Goal: Task Accomplishment & Management: Manage account settings

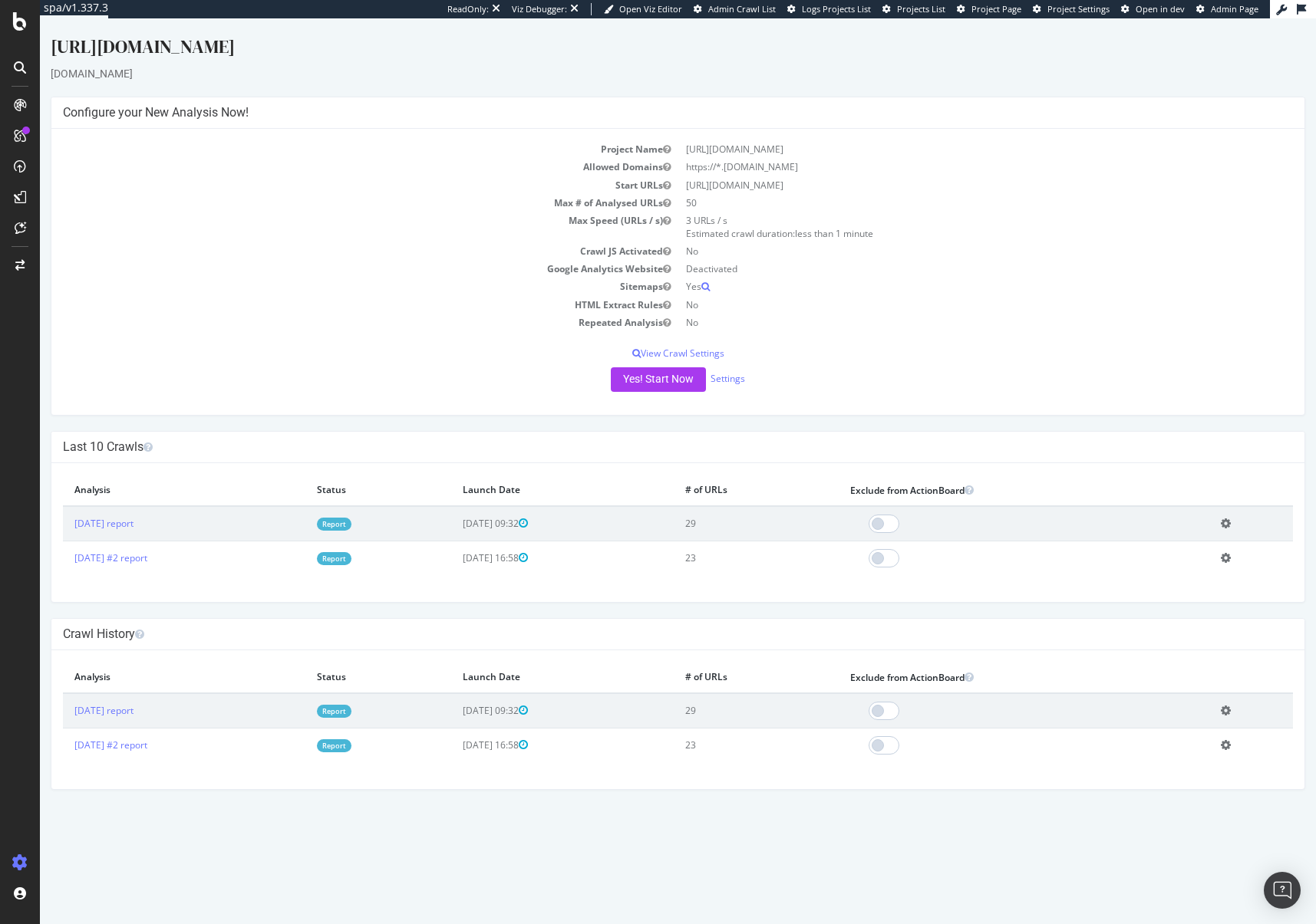
click at [746, 526] on td "29" at bounding box center [756, 524] width 165 height 35
click at [351, 526] on link "Report" at bounding box center [334, 525] width 35 height 13
click at [738, 378] on link "Settings" at bounding box center [728, 378] width 35 height 13
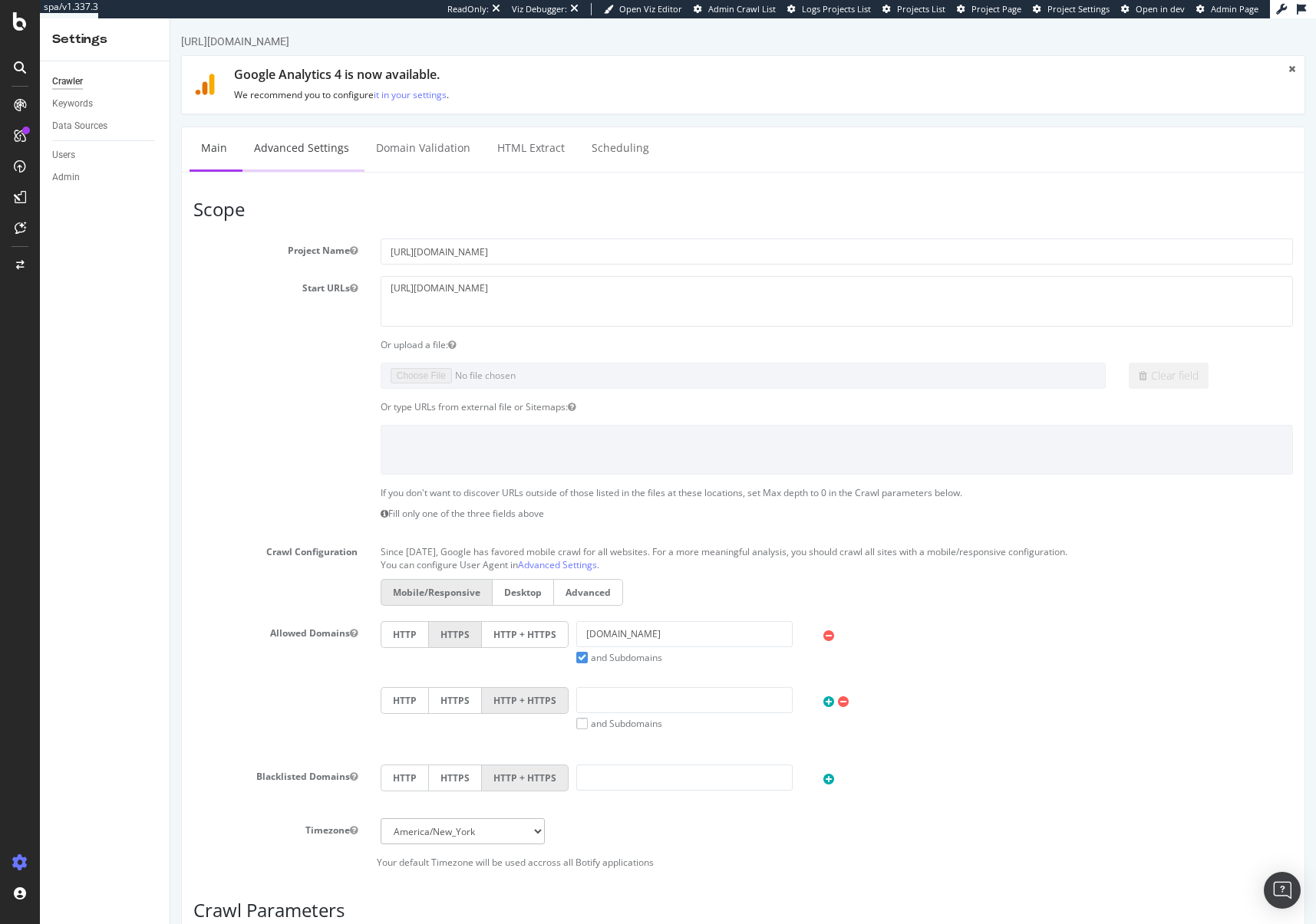
click at [311, 151] on link "Advanced Settings" at bounding box center [301, 148] width 118 height 42
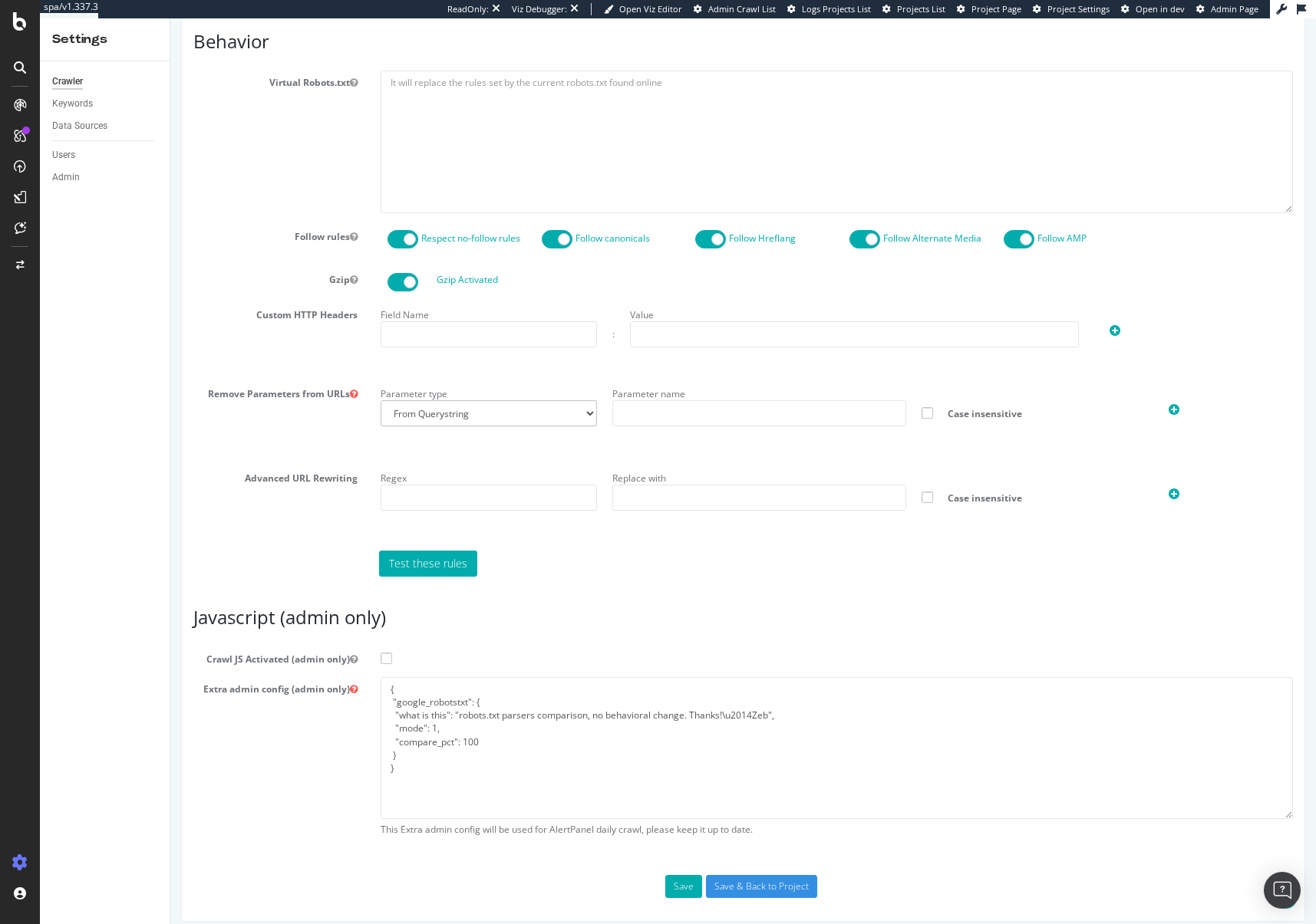
scroll to position [785, 0]
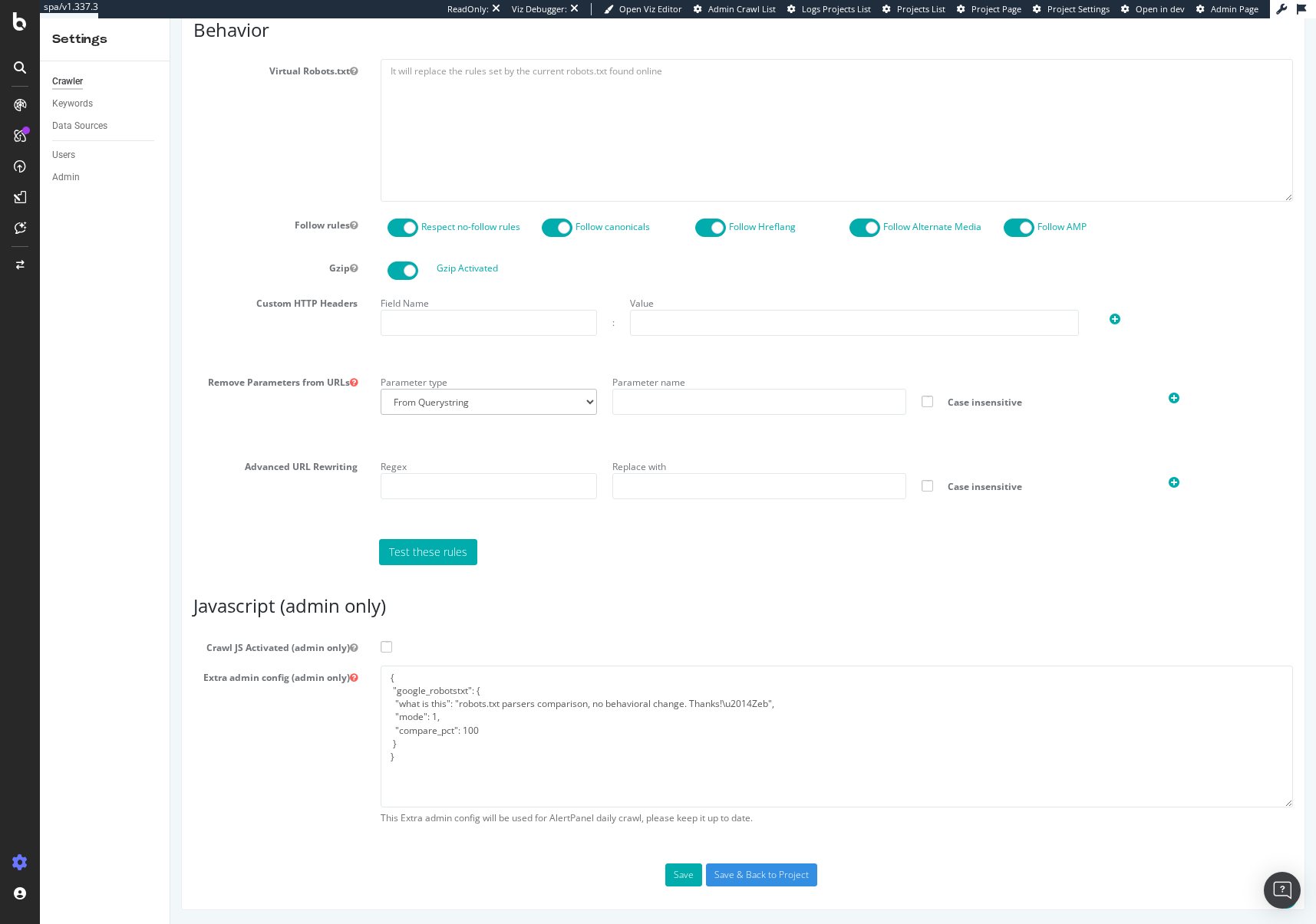
click at [386, 647] on span at bounding box center [386, 647] width 12 height 12
click at [171, 18] on input "Crawl JS Activated (admin only)" at bounding box center [171, 18] width 0 height 0
drag, startPoint x: 518, startPoint y: 793, endPoint x: 474, endPoint y: 764, distance: 52.7
click at [369, 664] on section "Crawl JS Activated (admin only) Extra admin config (admin only) { "google_robot…" at bounding box center [743, 734] width 1100 height 197
click at [503, 774] on textarea "{ "google_robotstxt": { "what is this": "robots.txt parsers comparison, no beha…" at bounding box center [836, 737] width 913 height 142
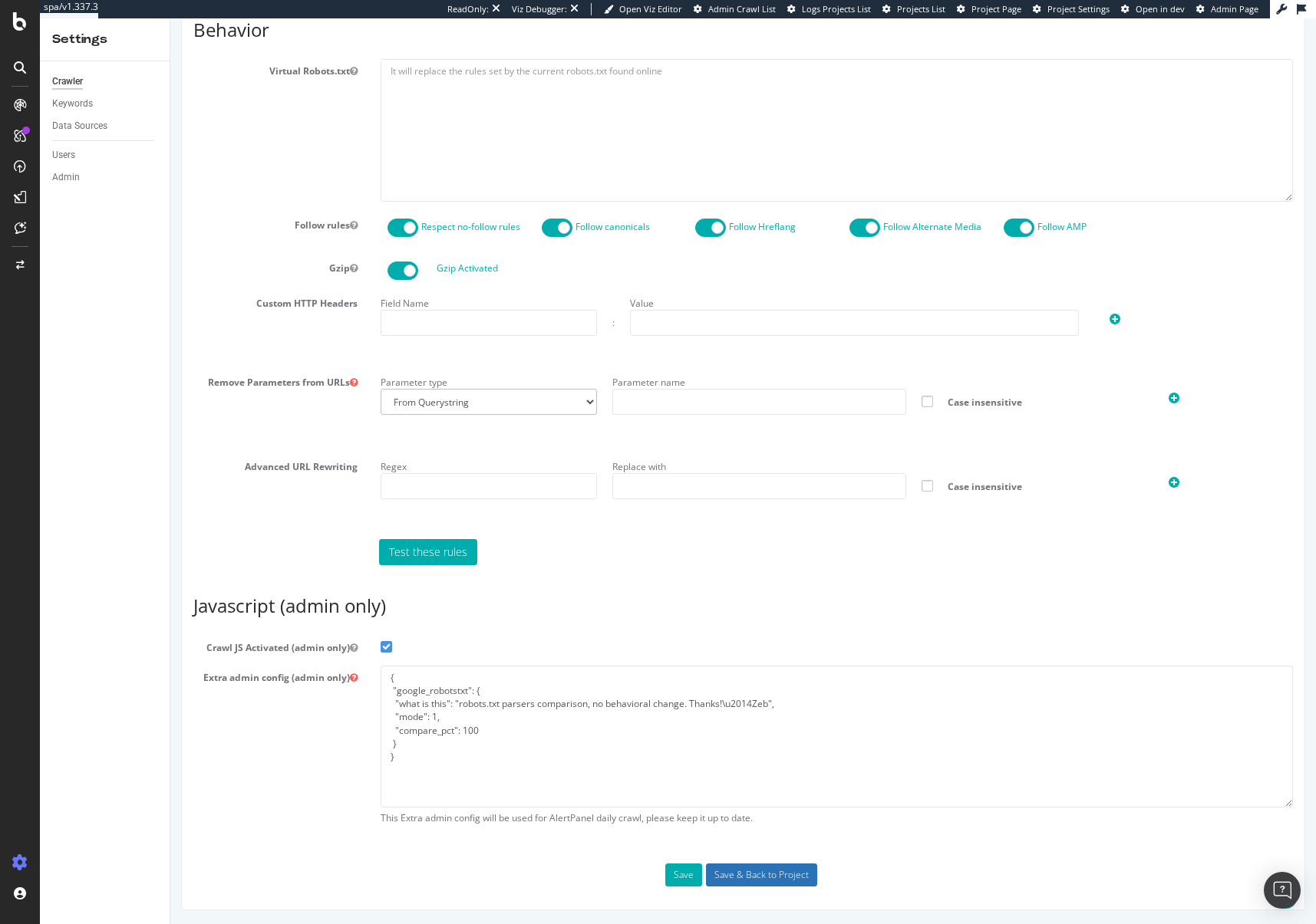
click at [767, 877] on input "Save & Back to Project" at bounding box center [762, 876] width 111 height 23
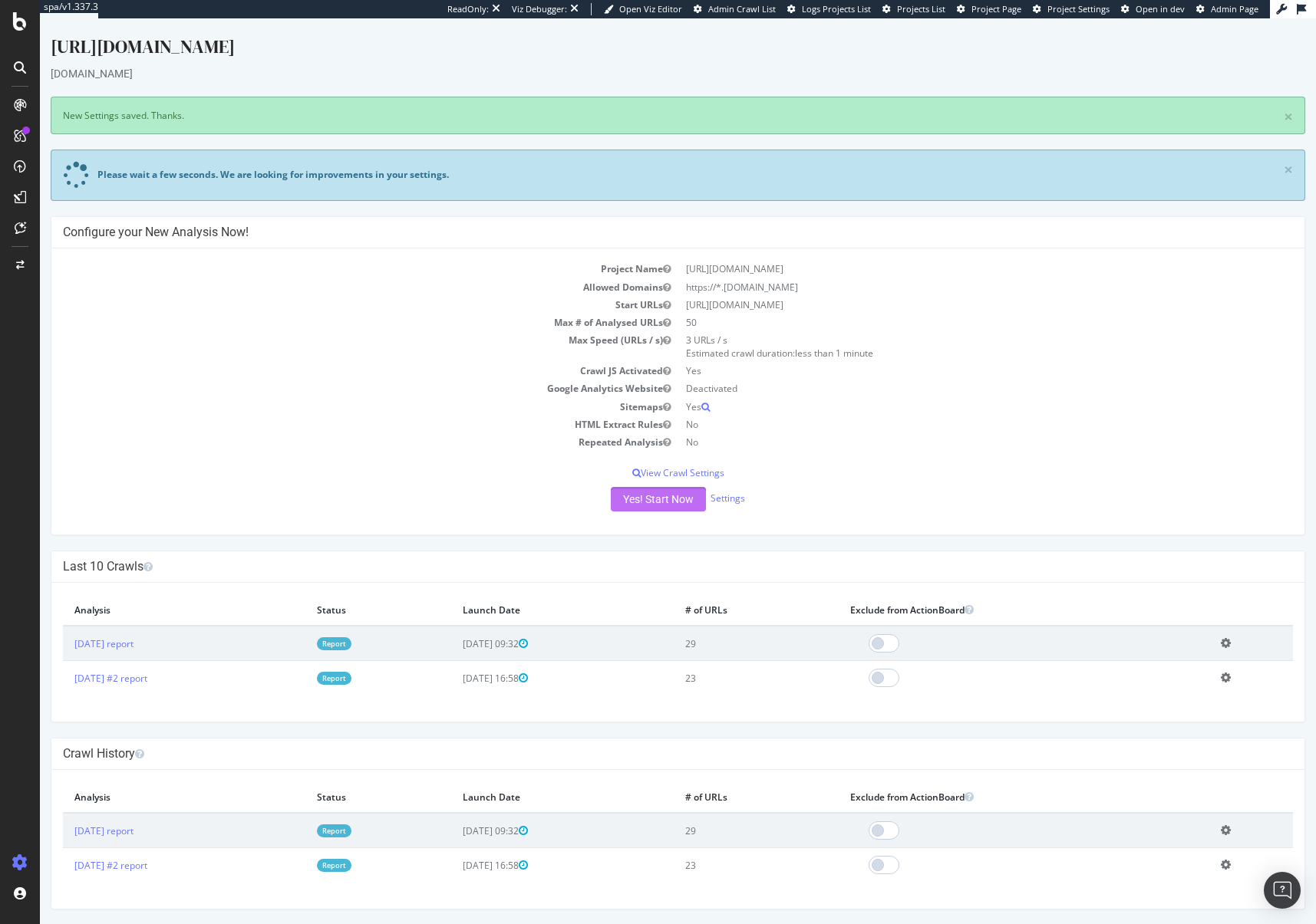
click at [637, 497] on button "Yes! Start Now" at bounding box center [658, 500] width 95 height 25
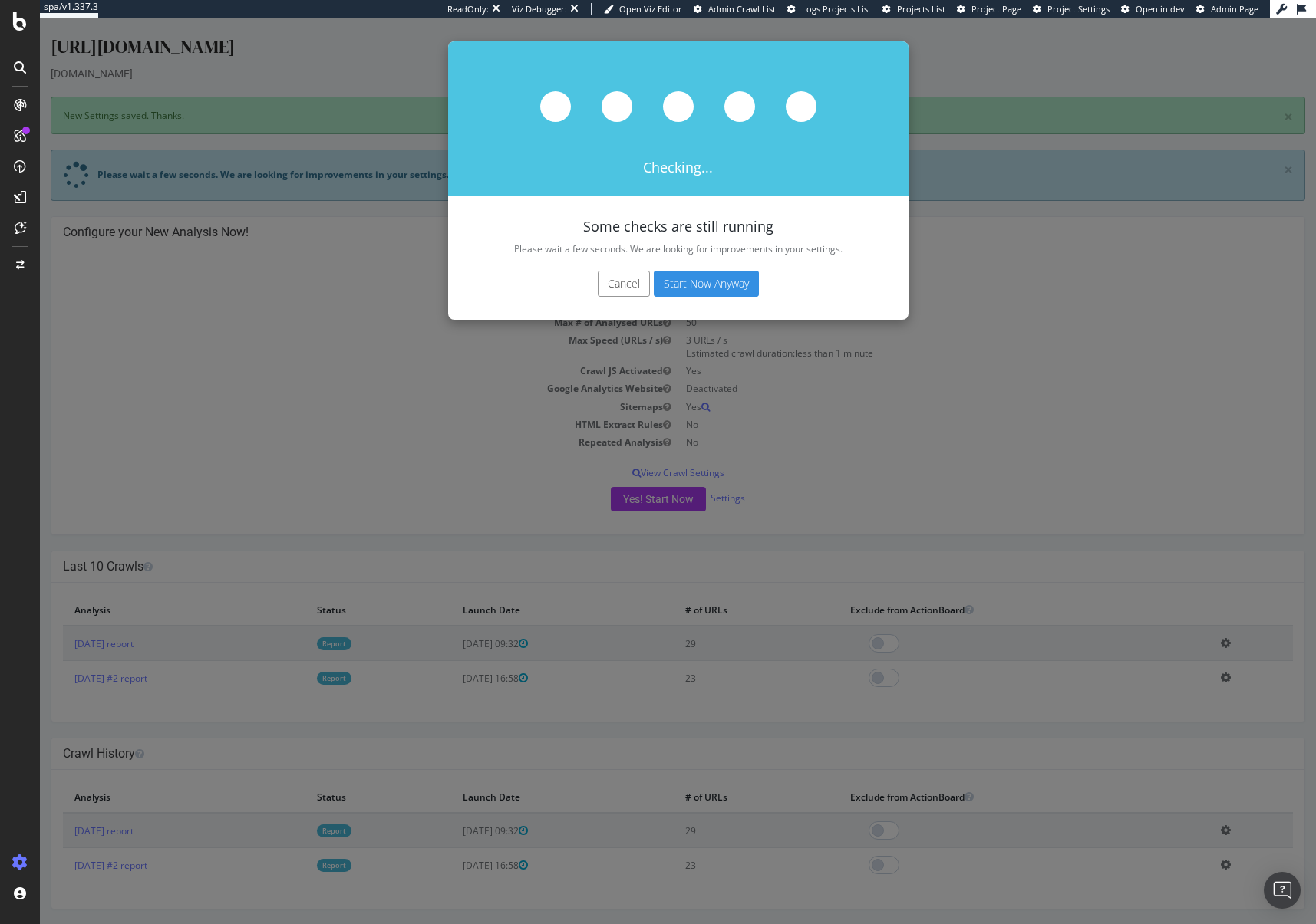
click at [700, 282] on button "Start Now Anyway" at bounding box center [706, 284] width 105 height 26
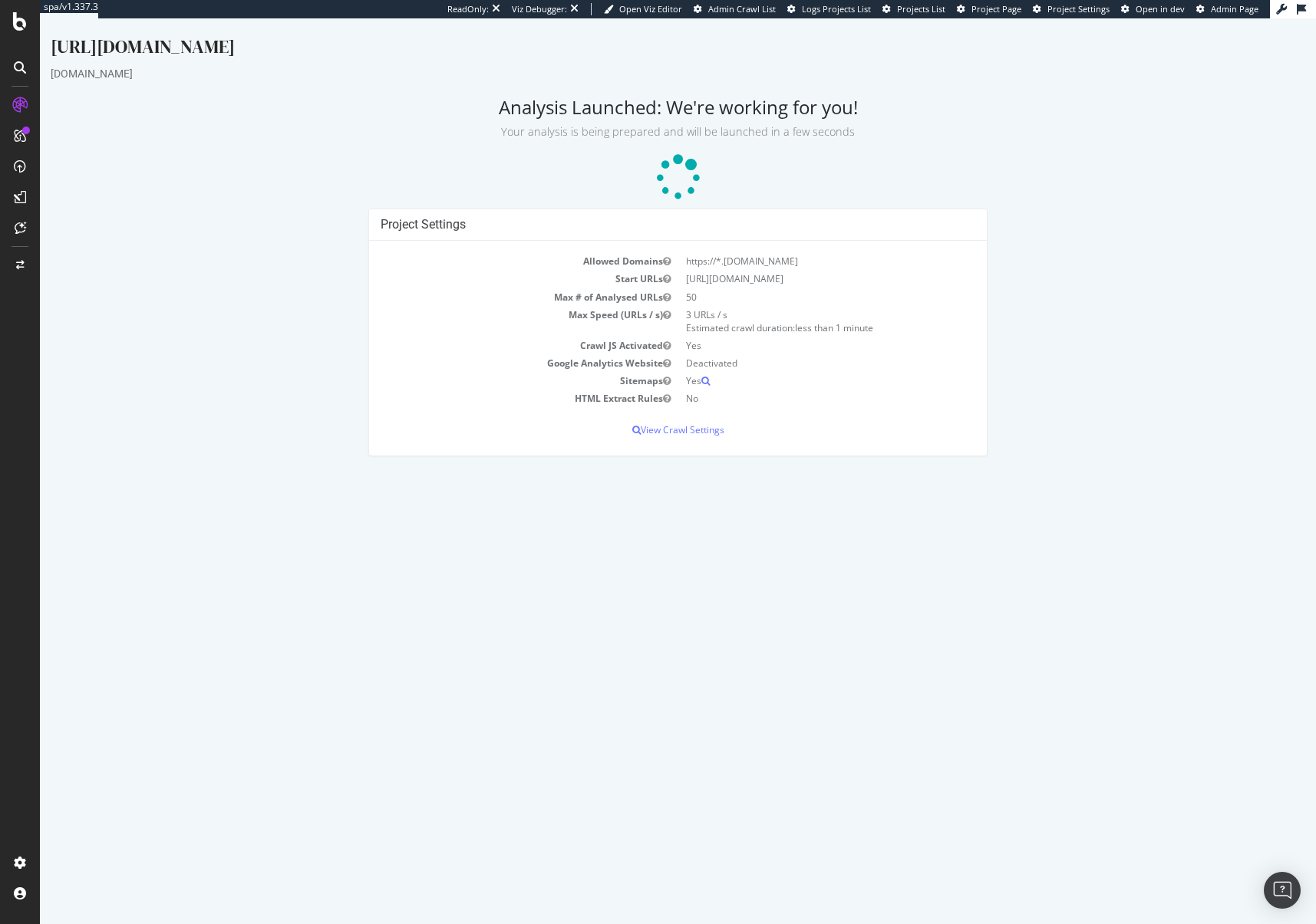
click at [169, 227] on div "Project Settings Allowed Domains https://*.sellersinyourcommunity.amazon Start …" at bounding box center [678, 339] width 1269 height 262
drag, startPoint x: 103, startPoint y: 46, endPoint x: 450, endPoint y: 57, distance: 347.2
click at [427, 56] on div "https://www.sellersinyourcommunity.amazon/" at bounding box center [678, 50] width 1254 height 32
click at [520, 61] on div "https://www.sellersinyourcommunity.amazon/" at bounding box center [678, 50] width 1254 height 32
click at [18, 27] on icon at bounding box center [20, 22] width 14 height 18
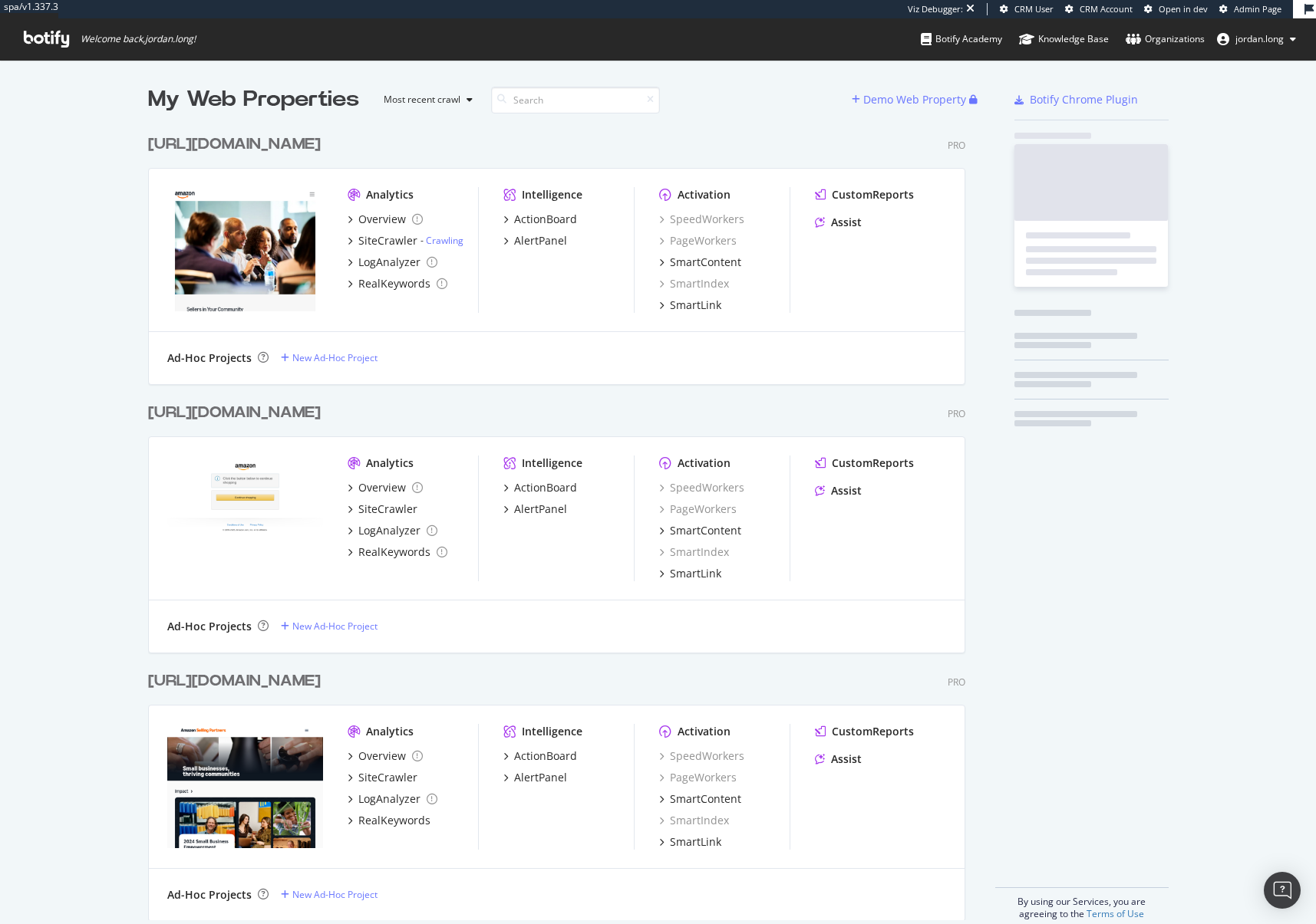
scroll to position [794, 818]
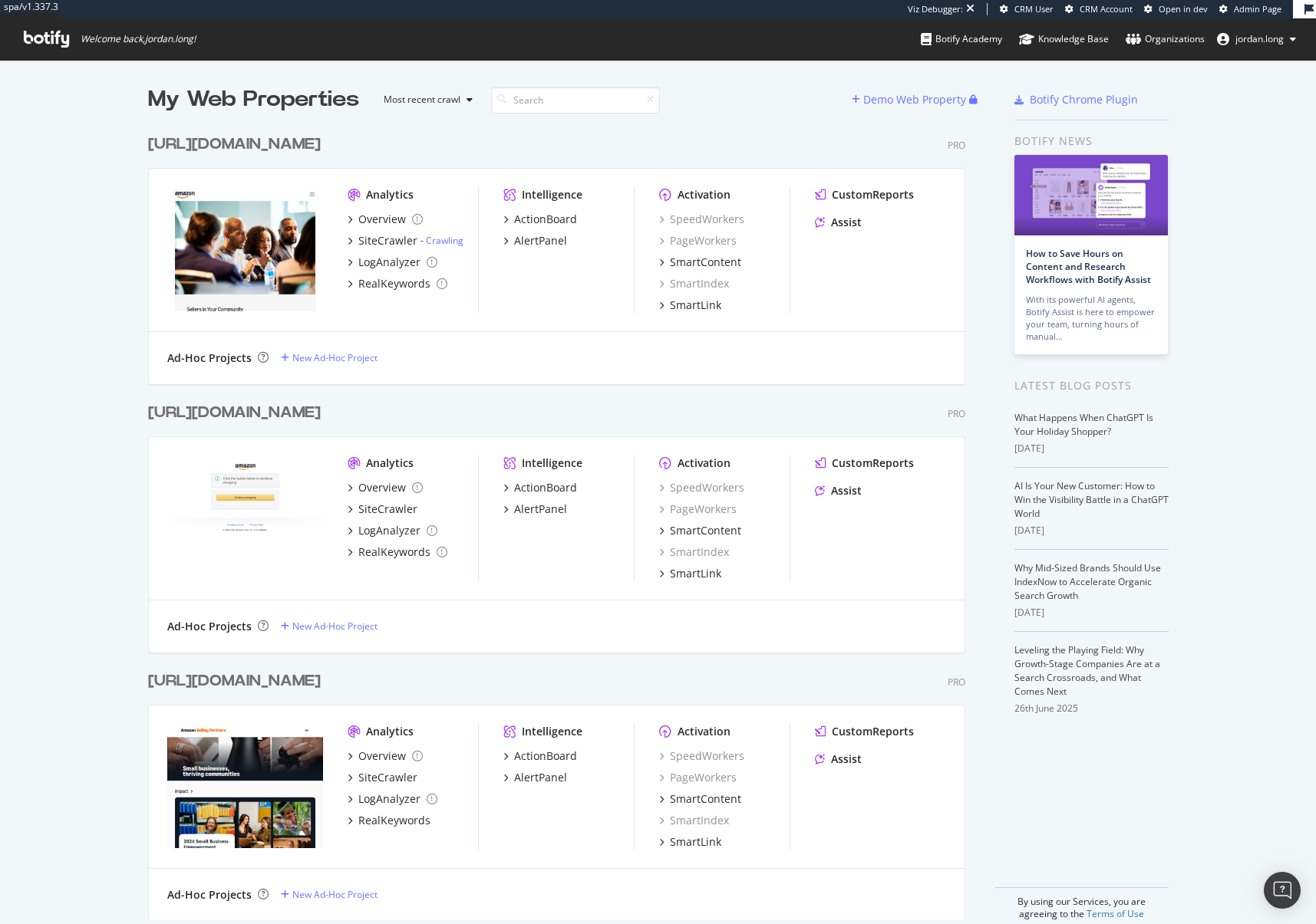
click at [321, 681] on div "https://sellingpartners.aboutamazon.com/" at bounding box center [235, 681] width 173 height 22
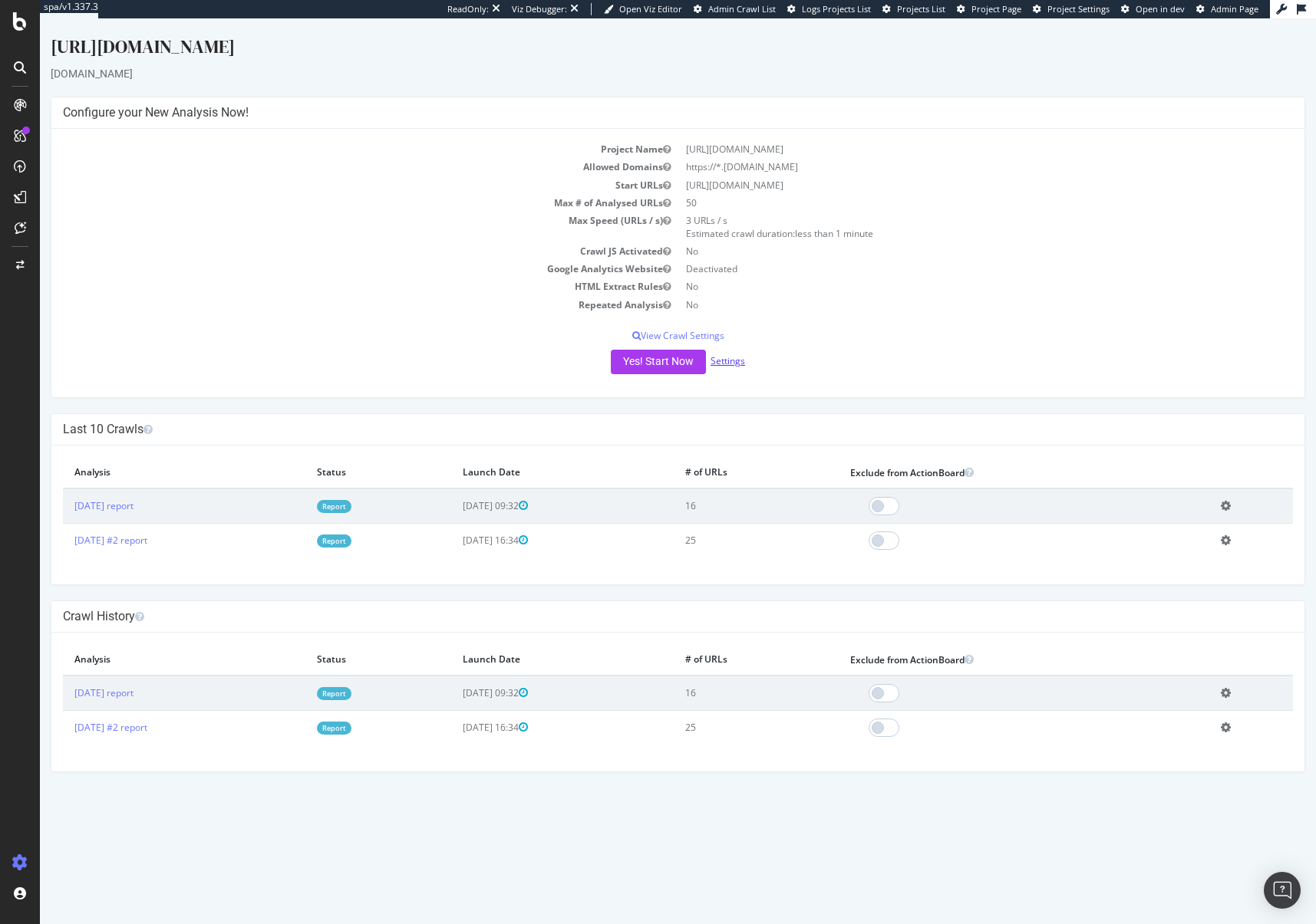
click at [725, 363] on link "Settings" at bounding box center [728, 361] width 35 height 13
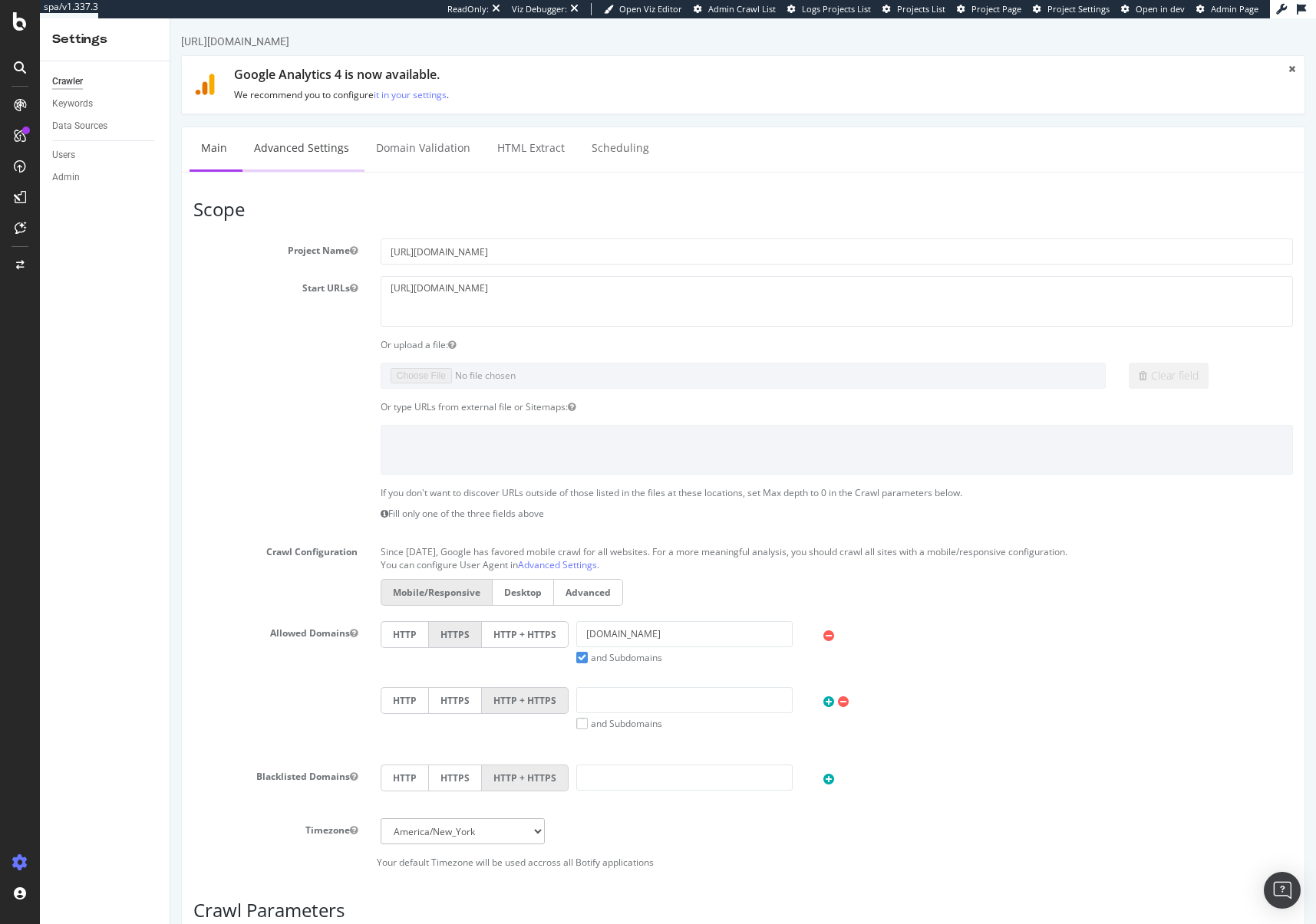
click at [275, 149] on link "Advanced Settings" at bounding box center [301, 148] width 118 height 42
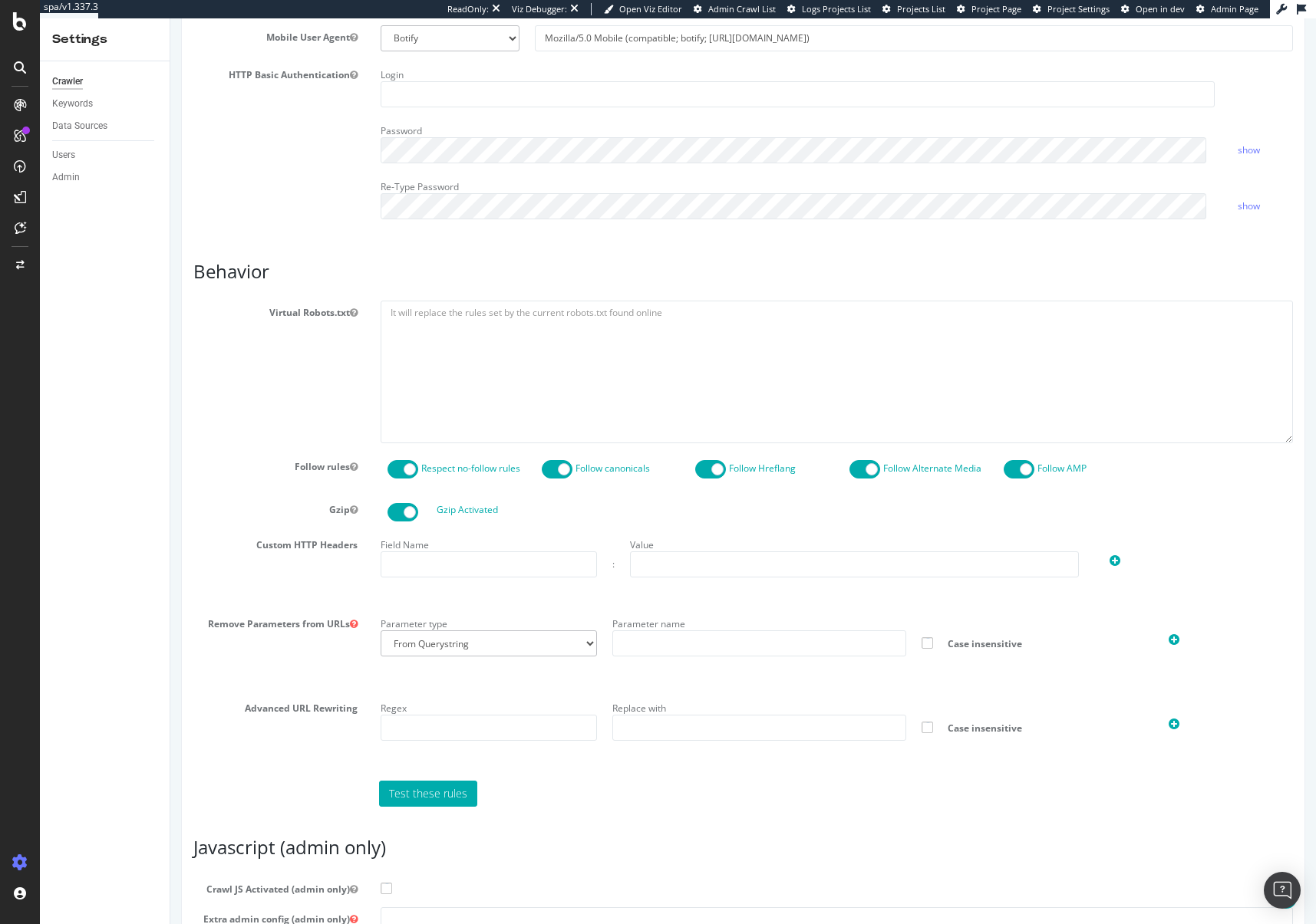
scroll to position [785, 0]
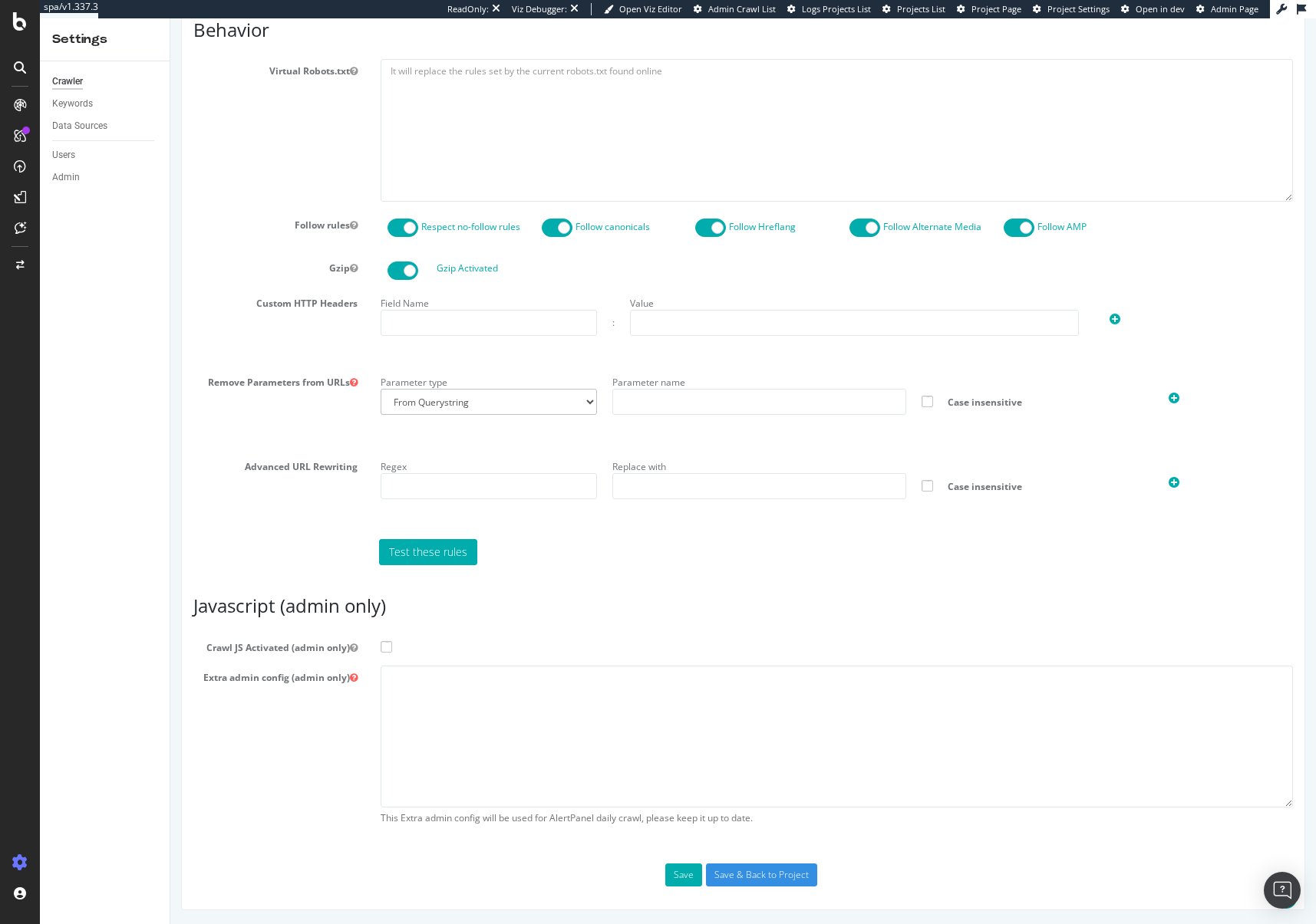
click at [380, 647] on span at bounding box center [386, 647] width 12 height 12
click at [171, 18] on input "Crawl JS Activated (admin only)" at bounding box center [171, 18] width 0 height 0
click at [733, 875] on input "Save & Back to Project" at bounding box center [762, 876] width 111 height 23
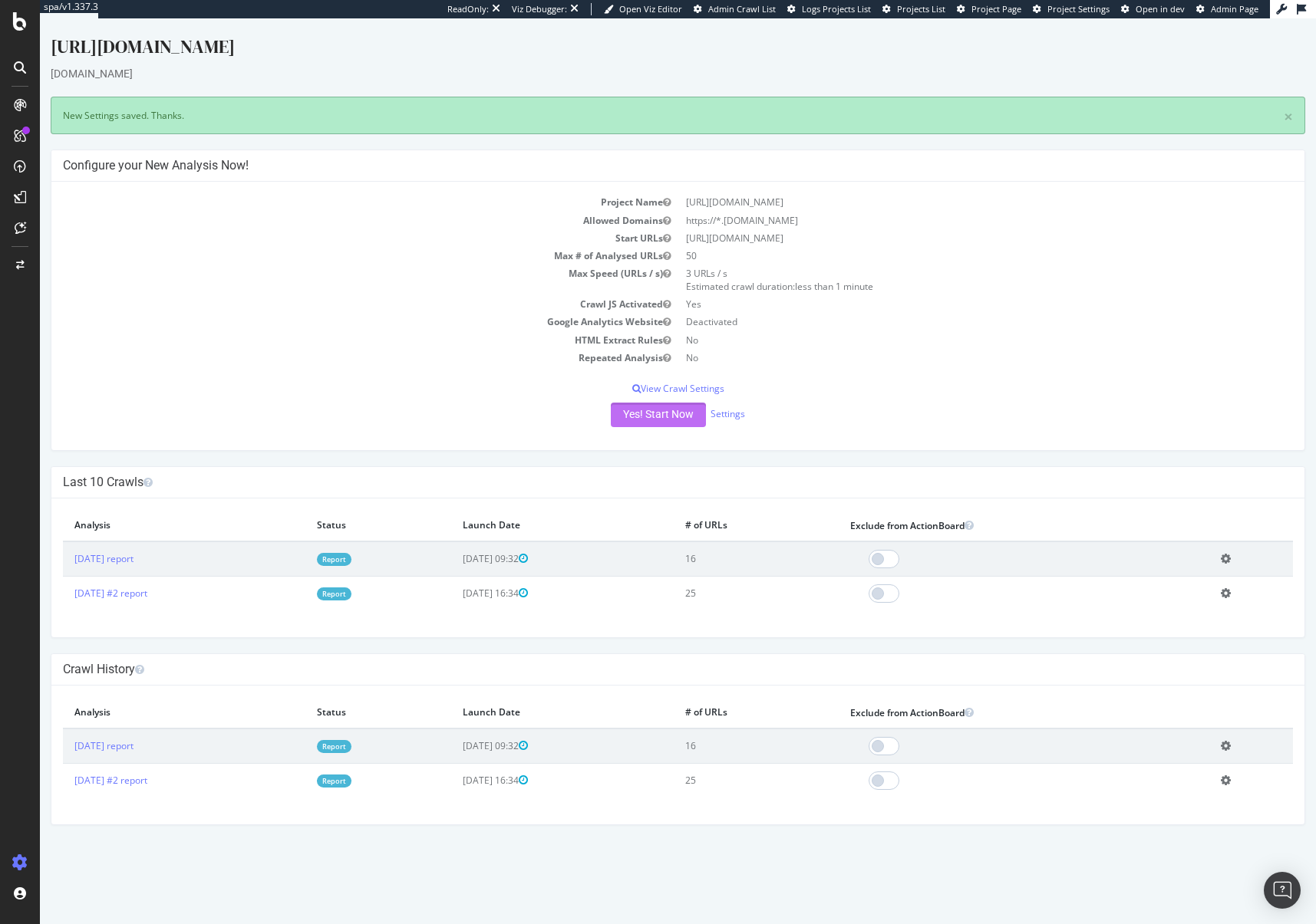
click at [676, 412] on button "Yes! Start Now" at bounding box center [658, 415] width 95 height 25
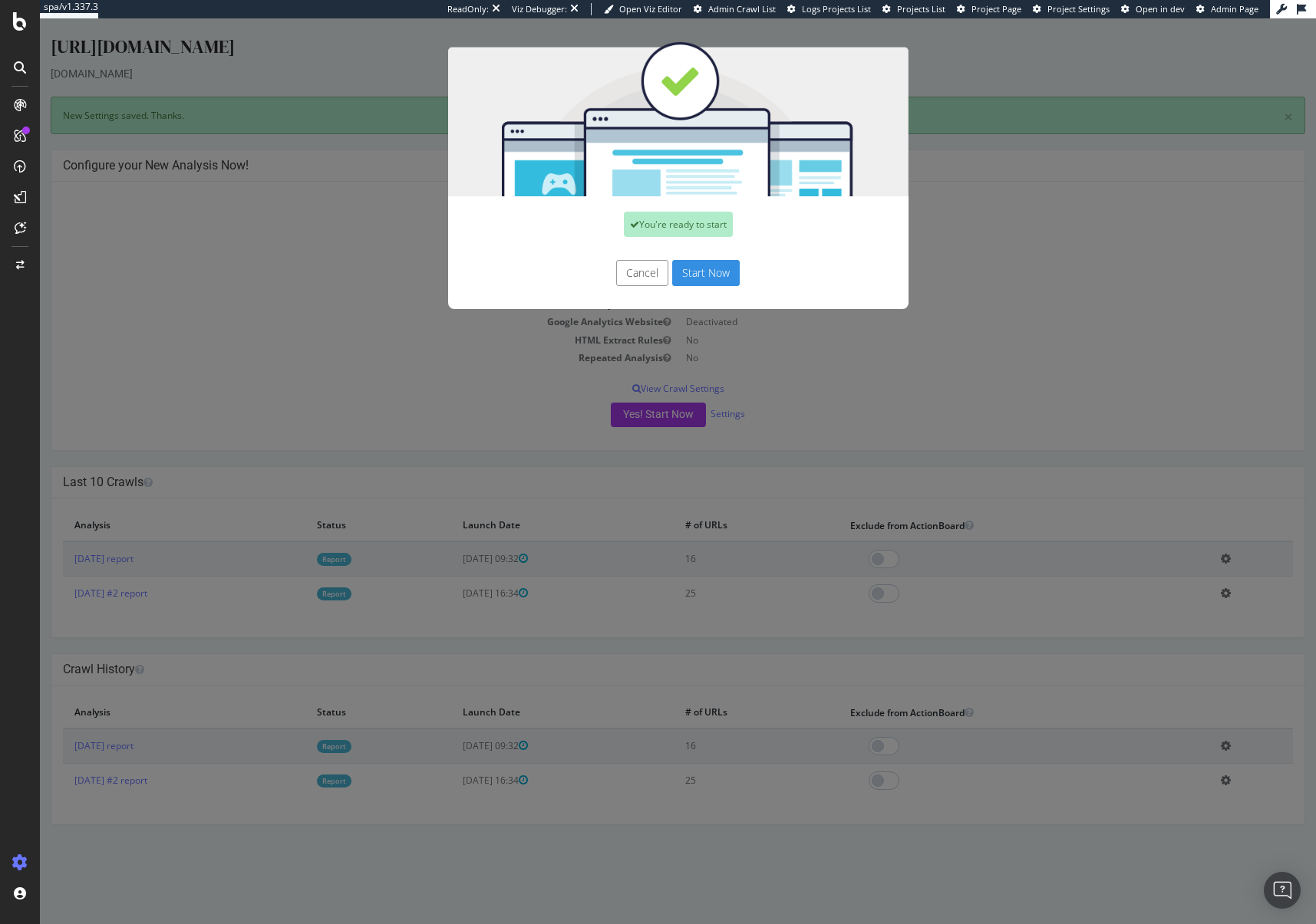
click at [716, 267] on button "Start Now" at bounding box center [705, 273] width 67 height 26
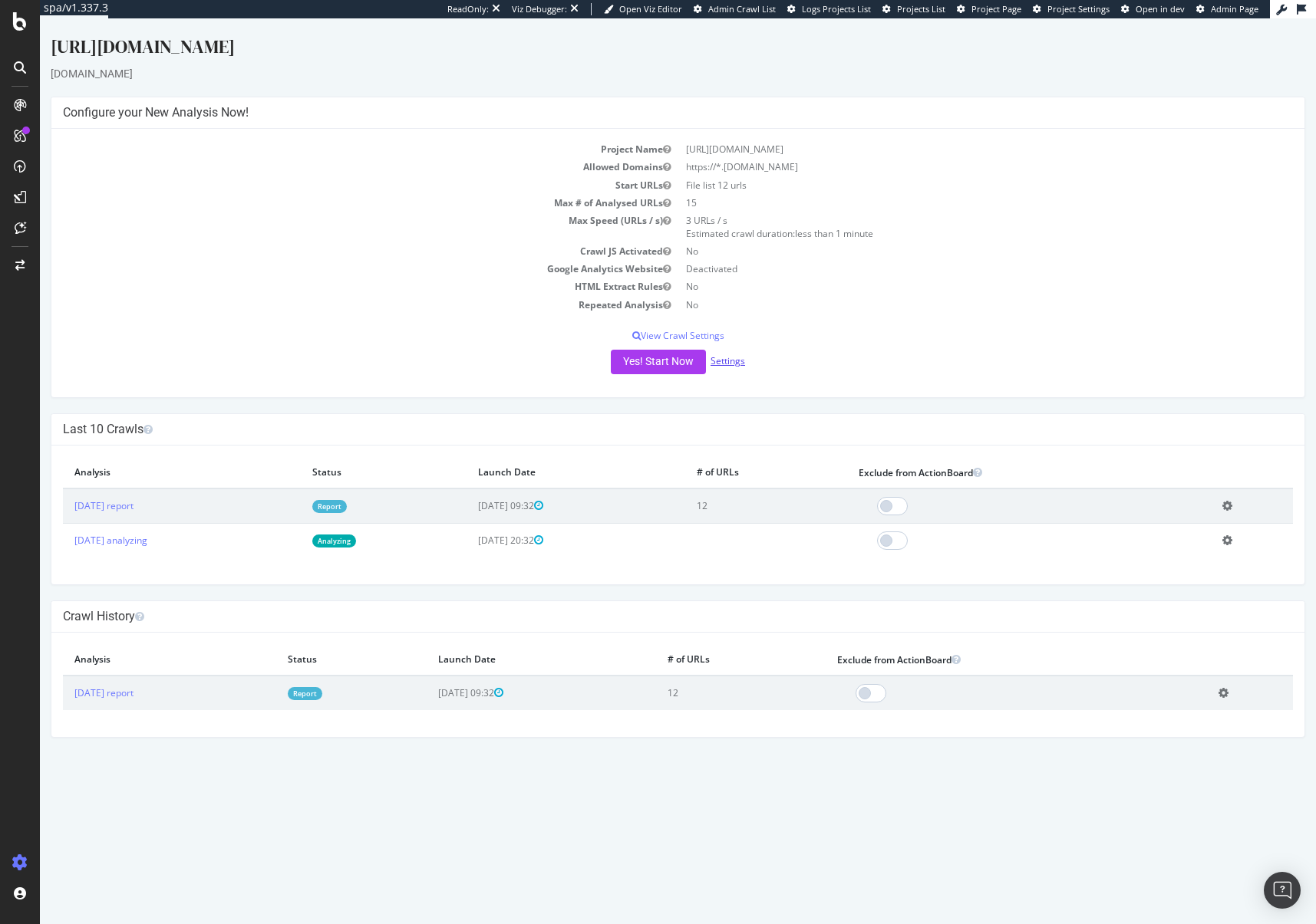
click at [744, 362] on link "Settings" at bounding box center [728, 361] width 35 height 13
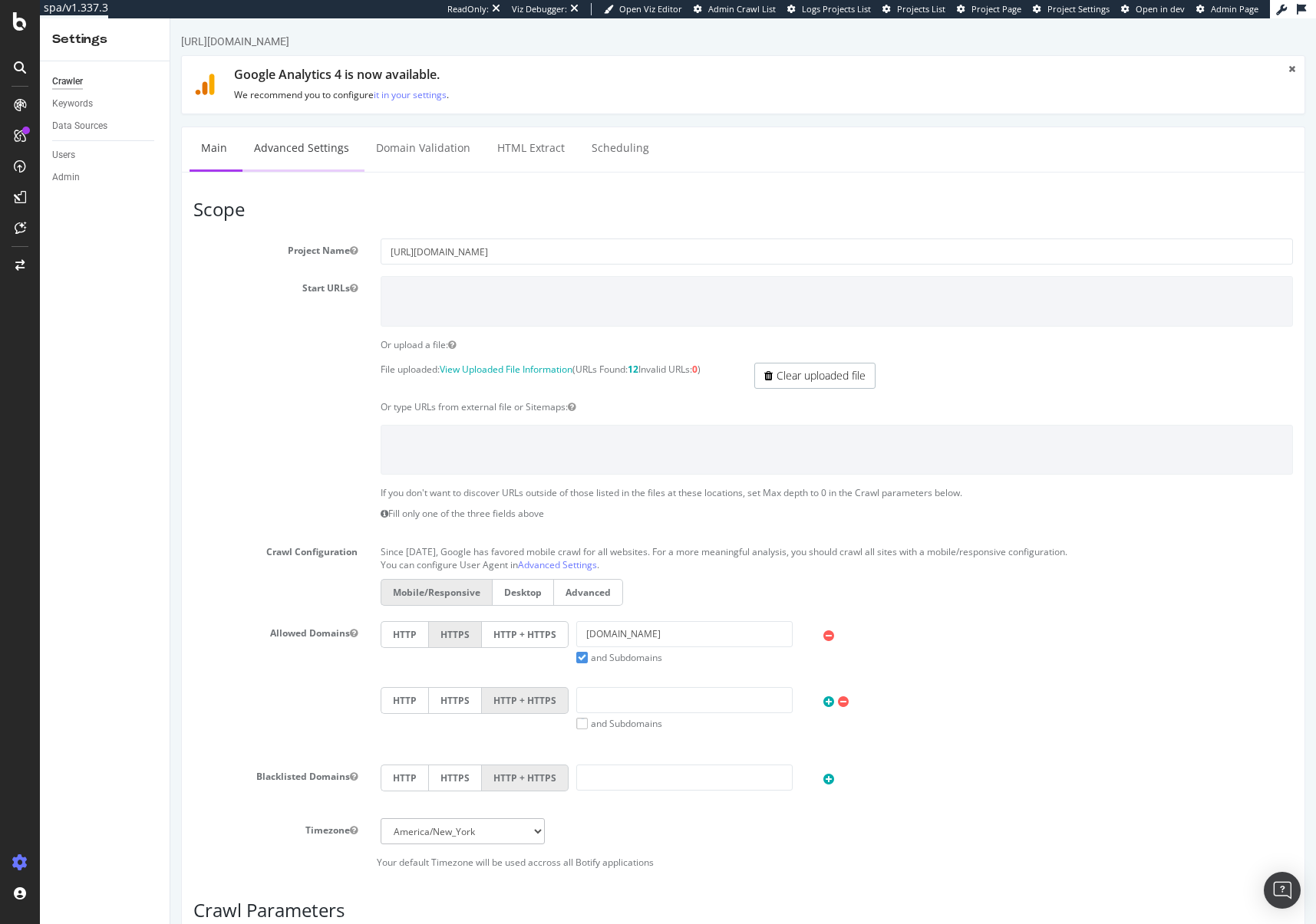
click at [280, 151] on link "Advanced Settings" at bounding box center [301, 148] width 118 height 42
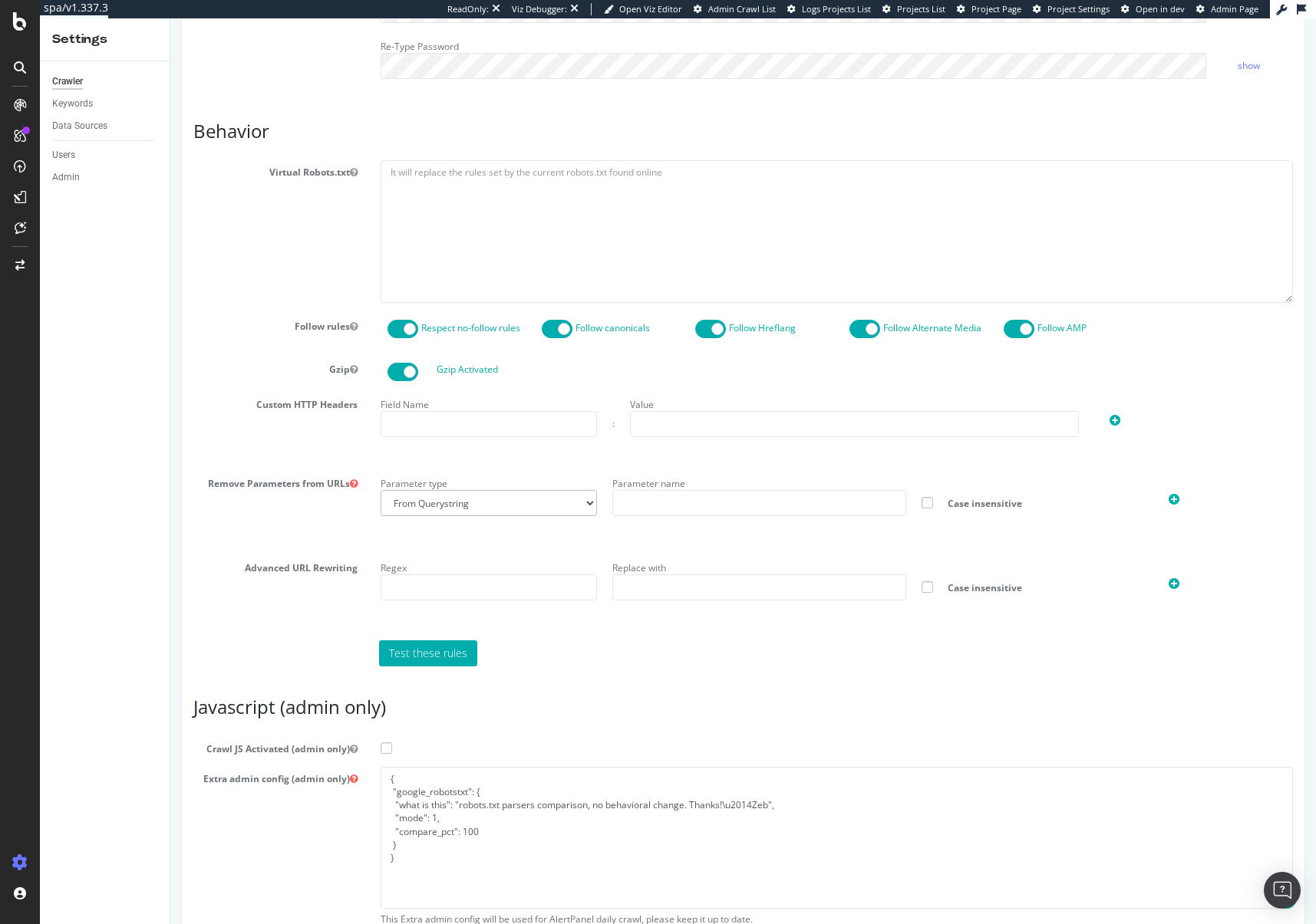
scroll to position [785, 0]
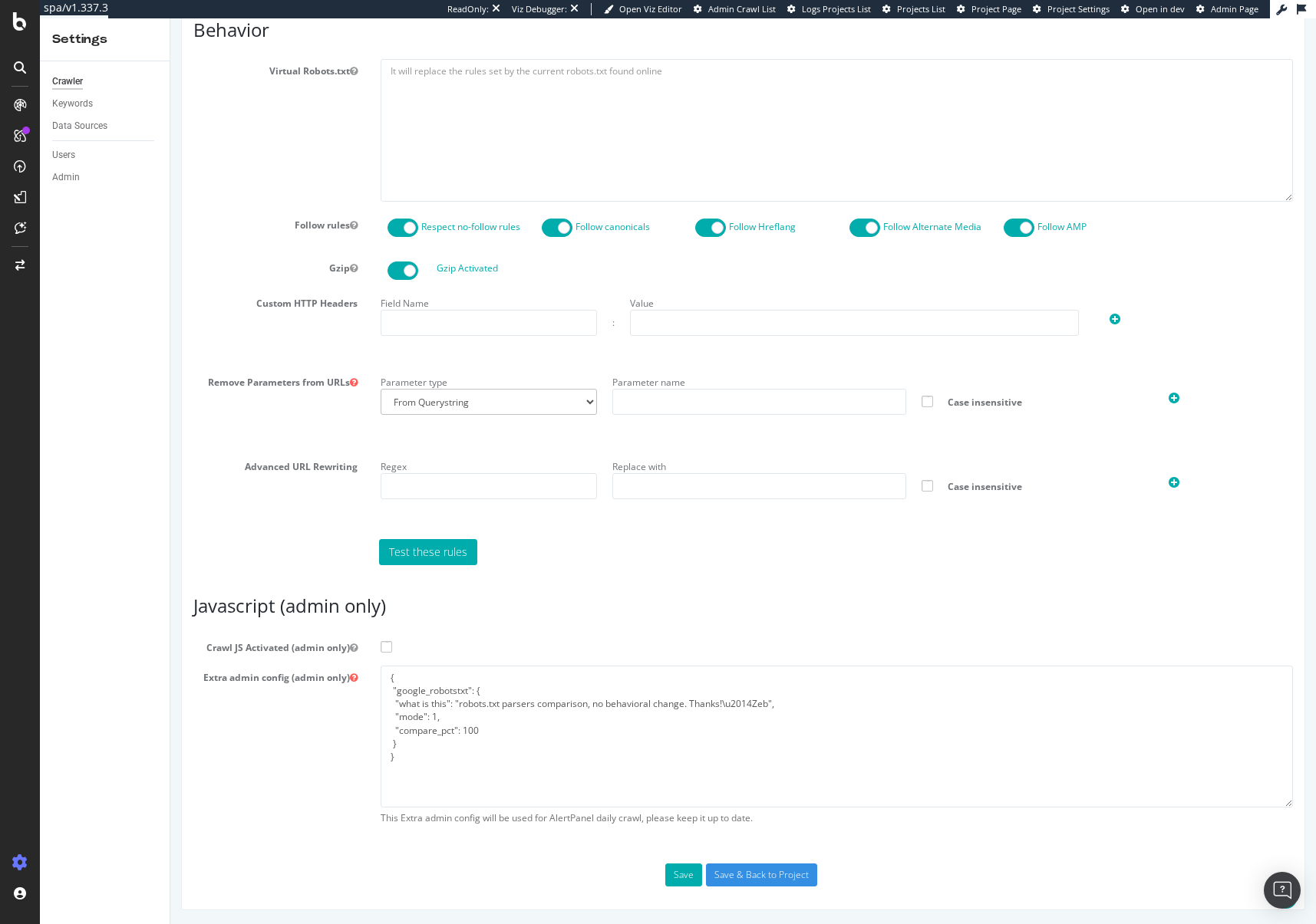
click at [390, 650] on label "Crawl JS Activated (admin only)" at bounding box center [743, 645] width 1122 height 18
click at [171, 18] on input "Crawl JS Activated (admin only)" at bounding box center [171, 18] width 0 height 0
click at [730, 874] on input "Save & Back to Project" at bounding box center [762, 876] width 111 height 23
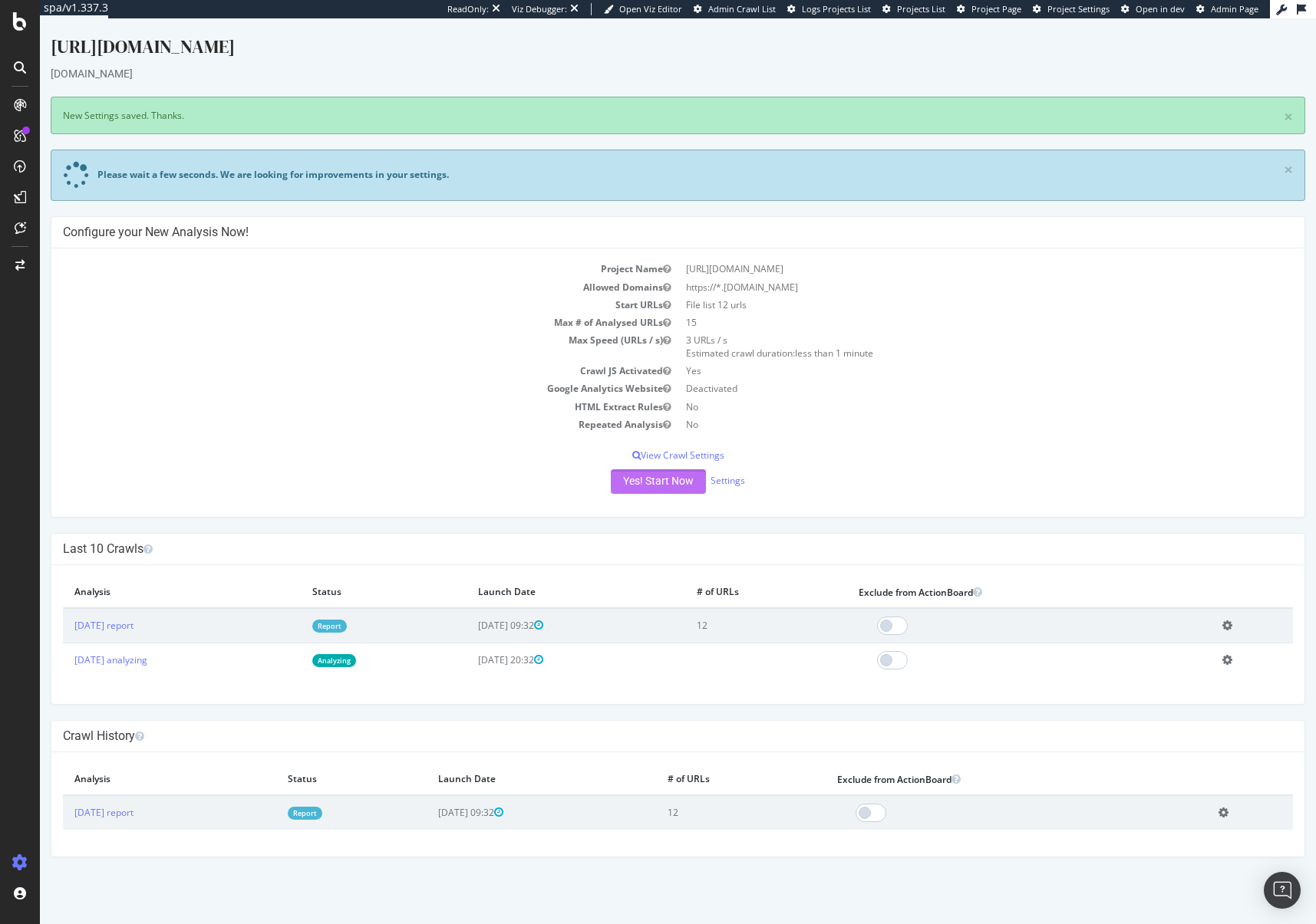
click at [669, 490] on button "Yes! Start Now" at bounding box center [658, 482] width 95 height 25
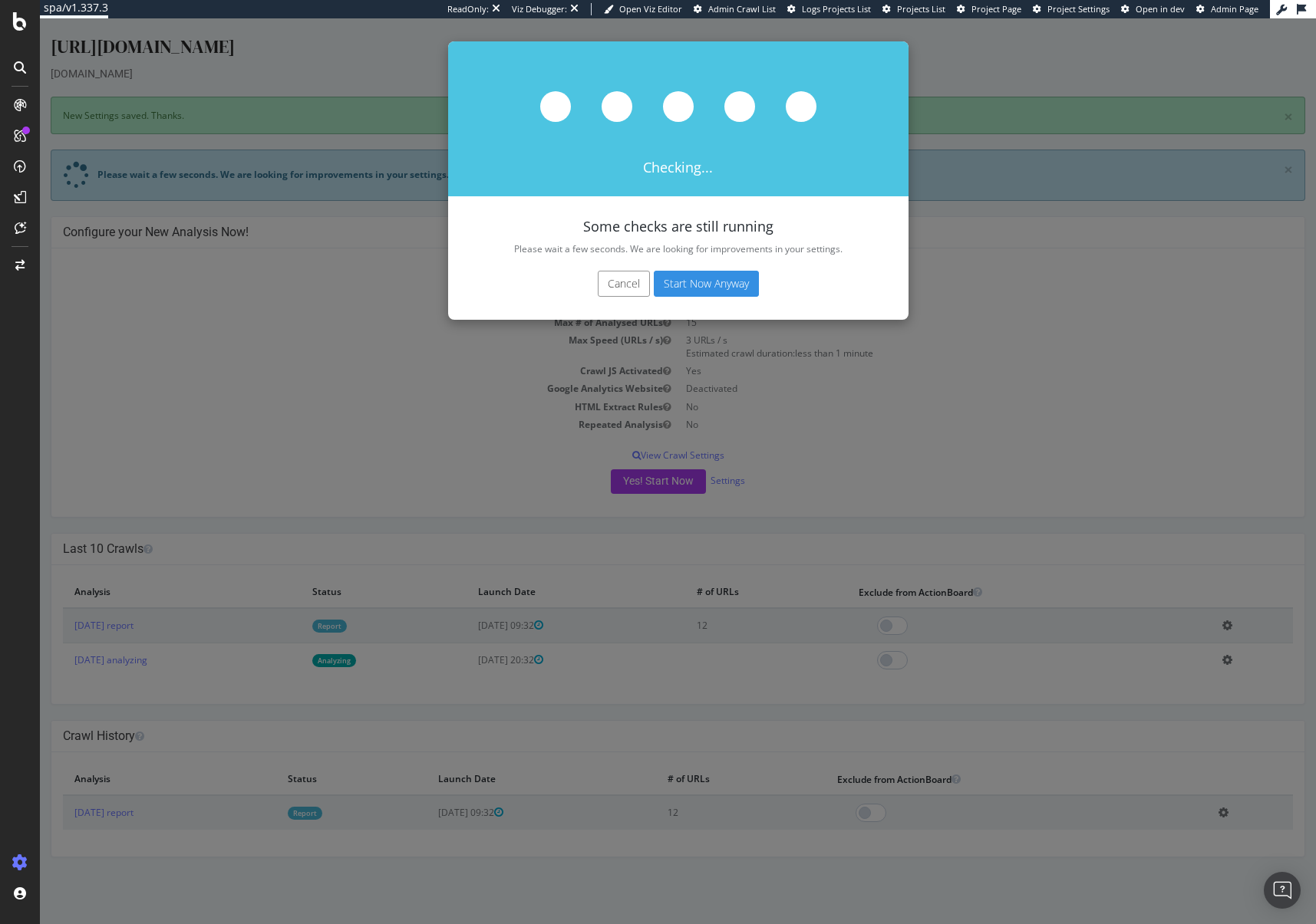
click at [727, 288] on button "Start Now Anyway" at bounding box center [706, 284] width 105 height 26
